Goal: Task Accomplishment & Management: Manage account settings

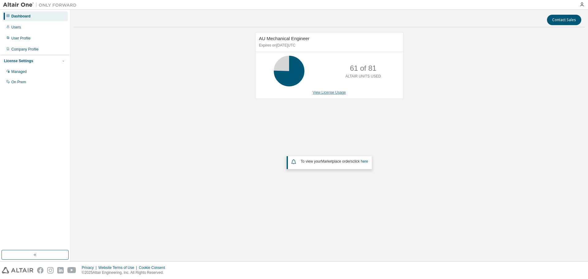
click at [330, 90] on link "View License Usage" at bounding box center [329, 92] width 33 height 4
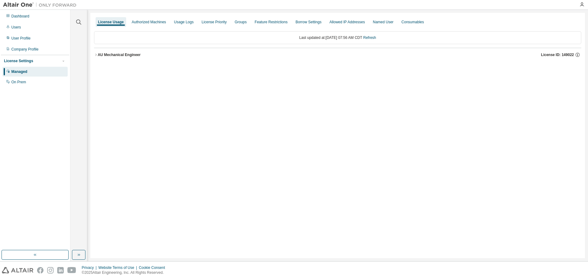
click at [124, 53] on div "AU Mechanical Engineer" at bounding box center [119, 54] width 43 height 5
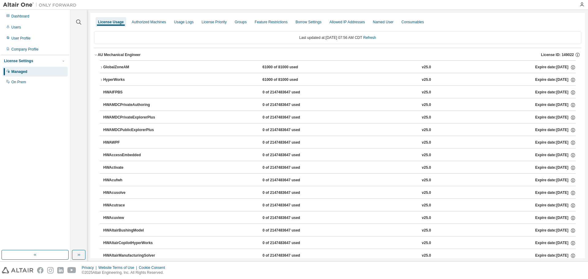
click at [119, 64] on button "GlobalZoneAM 61000 of 81000 used v25.0 Expire date: [DATE]" at bounding box center [338, 67] width 476 height 13
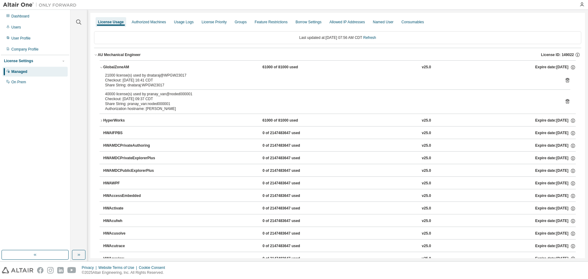
click at [565, 101] on icon at bounding box center [568, 102] width 6 height 6
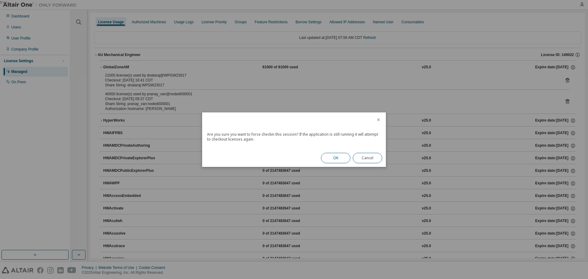
click at [343, 159] on button "OK" at bounding box center [335, 158] width 29 height 10
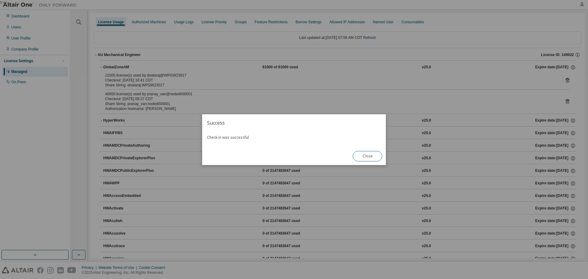
click at [365, 156] on button "Close" at bounding box center [367, 156] width 29 height 10
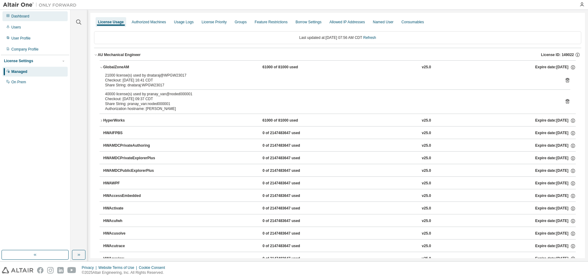
click at [19, 19] on div "Dashboard" at bounding box center [34, 16] width 65 height 10
